Goal: Check status: Check status

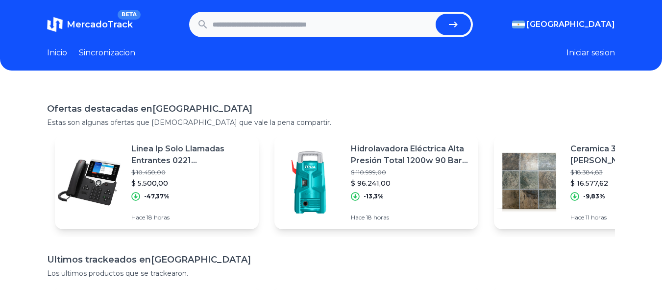
click at [359, 30] on input "text" at bounding box center [323, 25] width 220 height 22
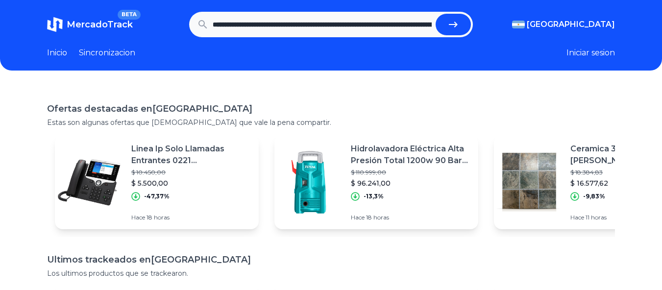
scroll to position [0, 990]
click at [440, 14] on button "submit" at bounding box center [457, 25] width 35 height 22
type input "**********"
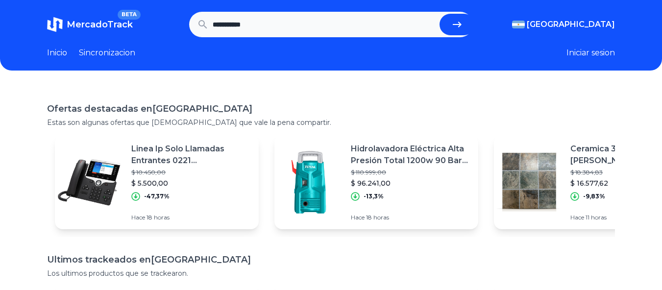
scroll to position [0, 0]
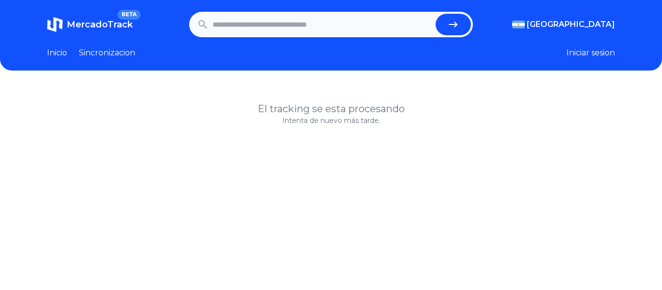
scroll to position [49, 0]
